Goal: Navigation & Orientation: Understand site structure

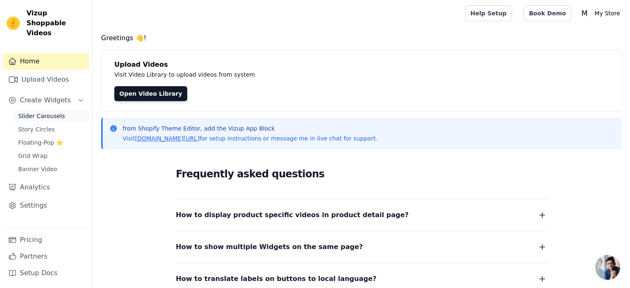
click at [63, 110] on link "Slider Carousels" at bounding box center [51, 116] width 76 height 12
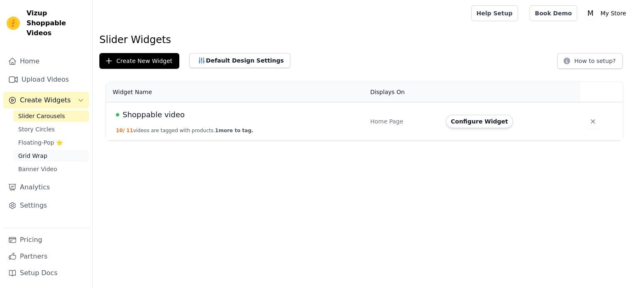
click at [58, 150] on link "Grid Wrap" at bounding box center [51, 156] width 76 height 12
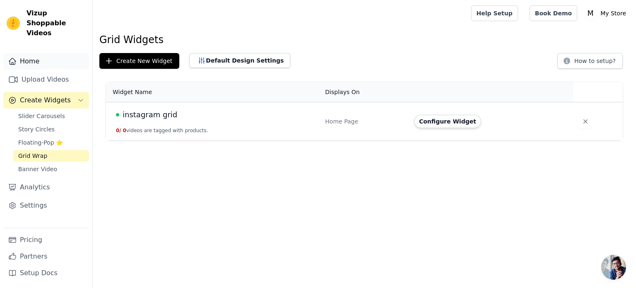
click at [38, 54] on link "Home" at bounding box center [46, 61] width 86 height 17
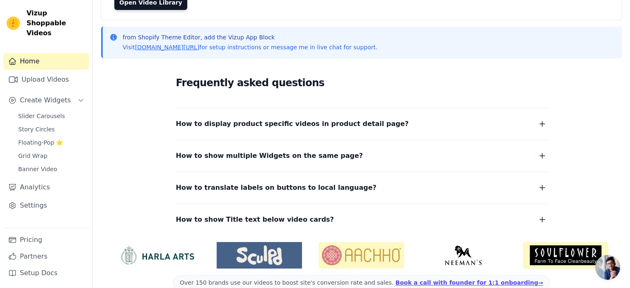
scroll to position [102, 0]
